Goal: Task Accomplishment & Management: Use online tool/utility

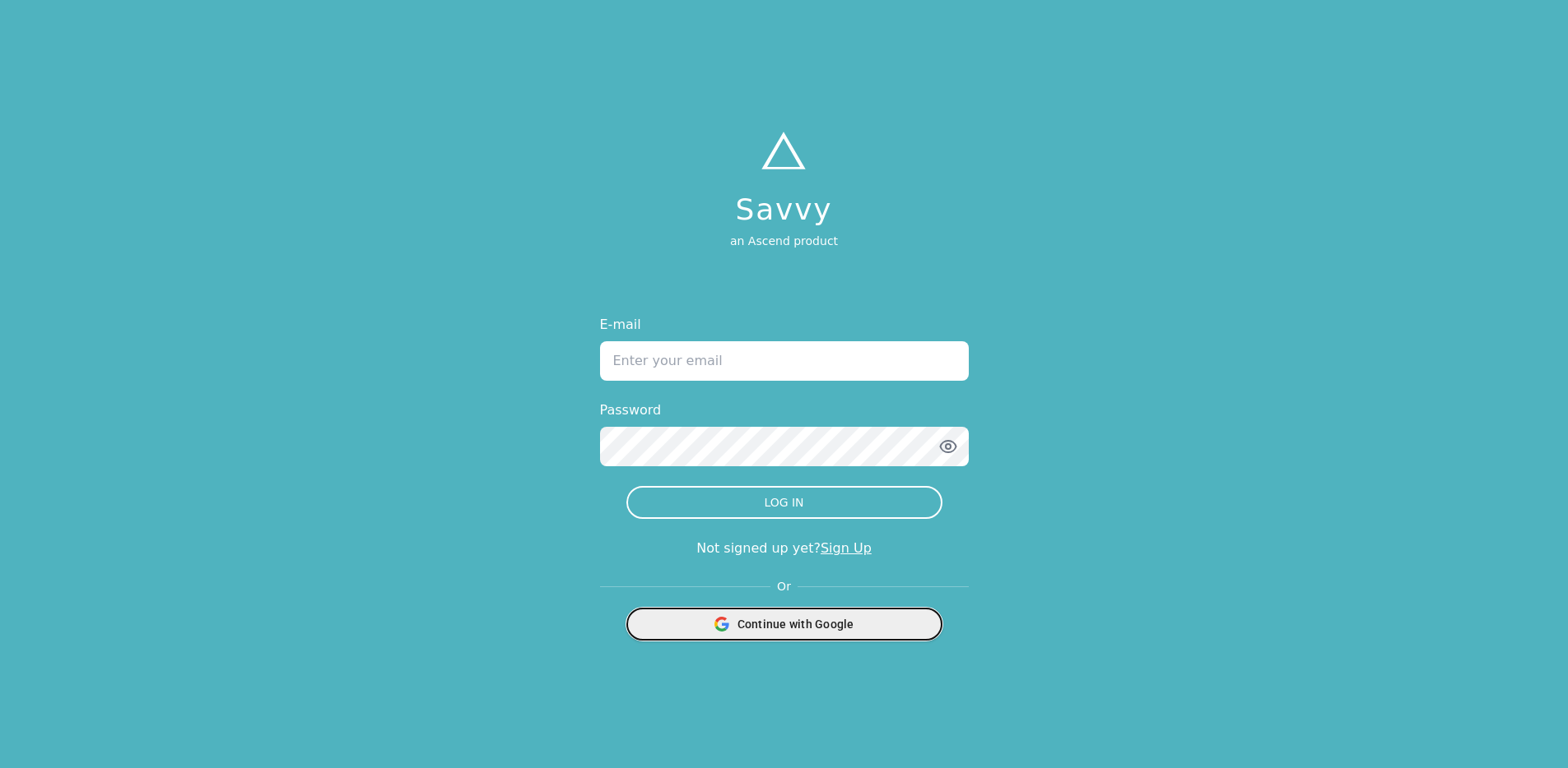
click at [871, 620] on div "Continue with Google" at bounding box center [784, 624] width 294 height 31
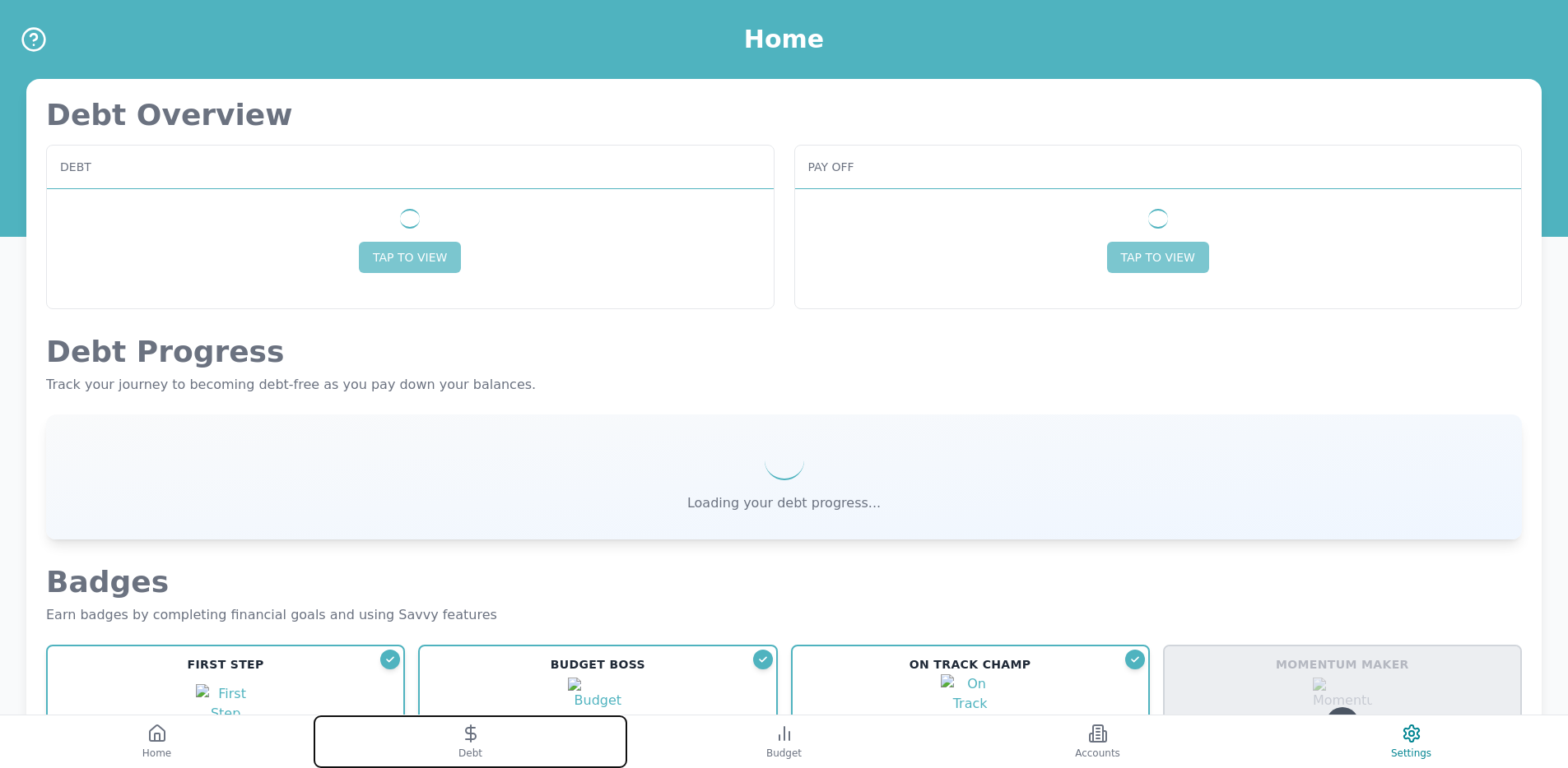
click at [492, 734] on button "Debt" at bounding box center [470, 742] width 313 height 53
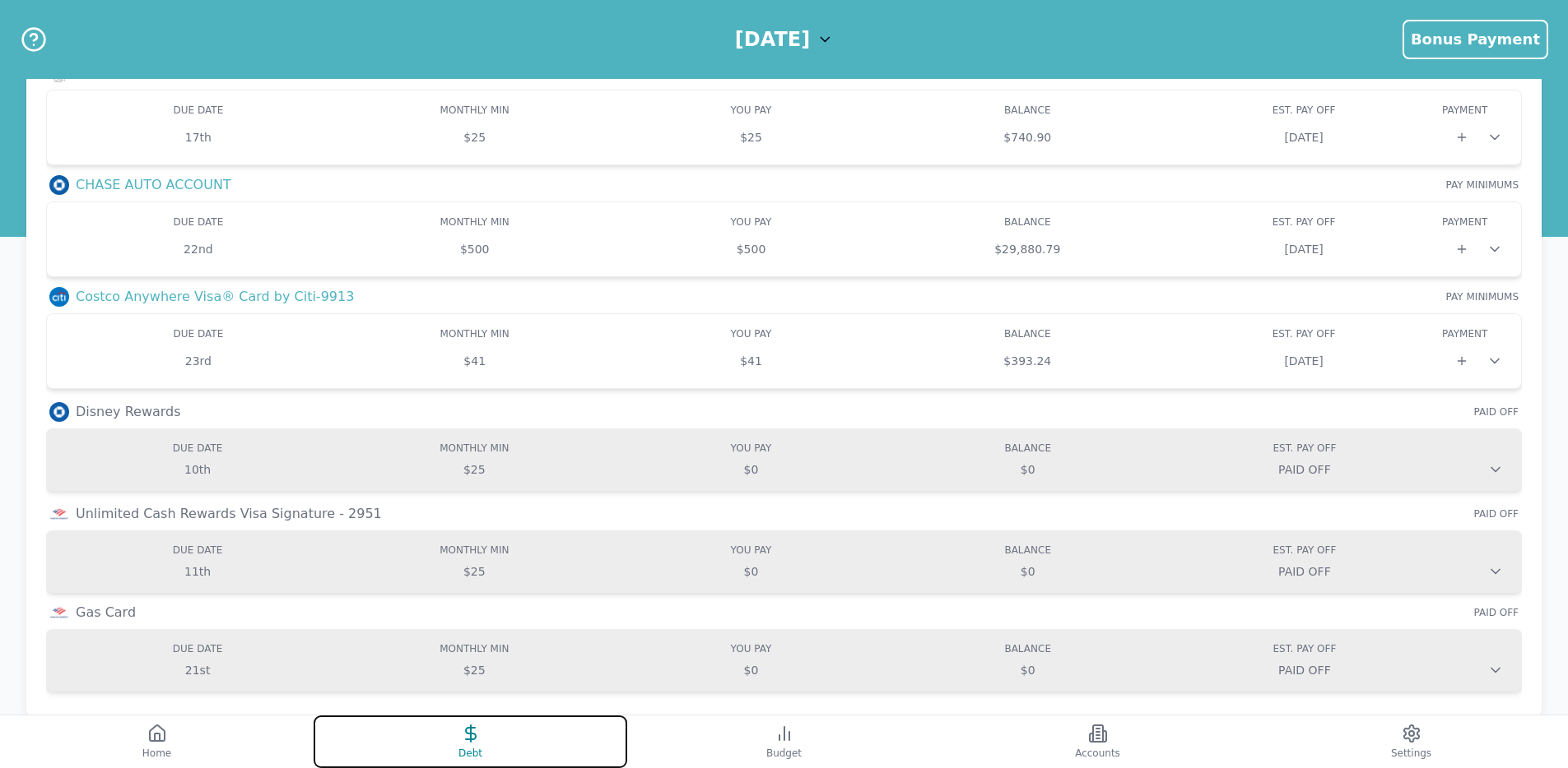
scroll to position [485, 0]
